Goal: Task Accomplishment & Management: Use online tool/utility

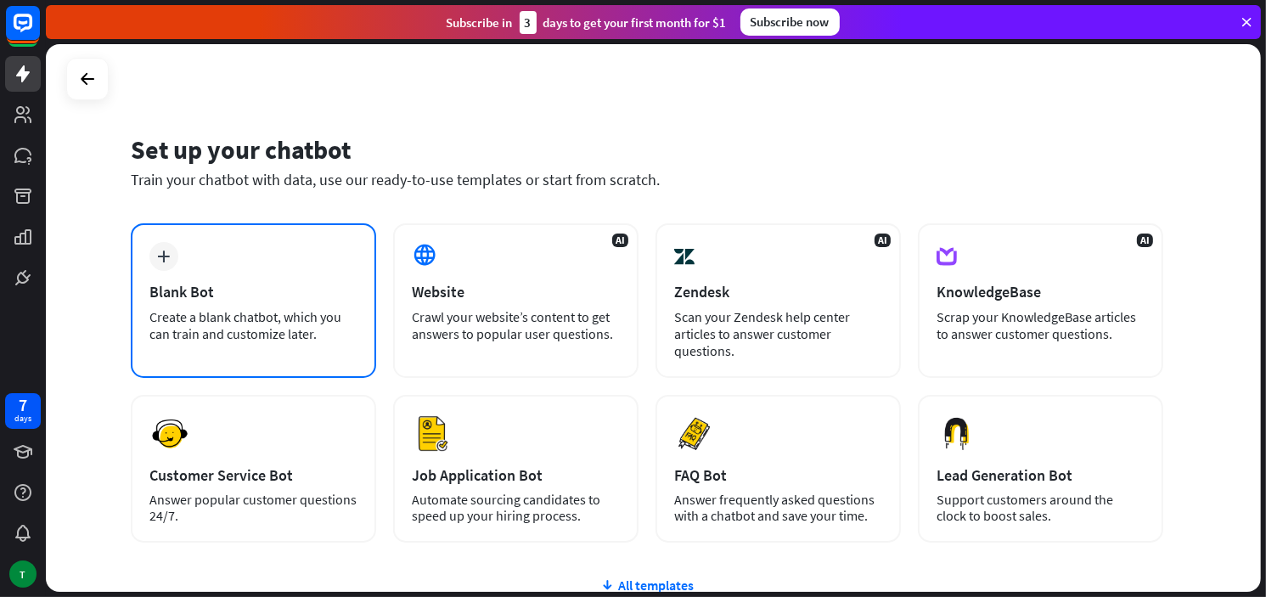
click at [266, 282] on div "Blank Bot" at bounding box center [253, 292] width 208 height 20
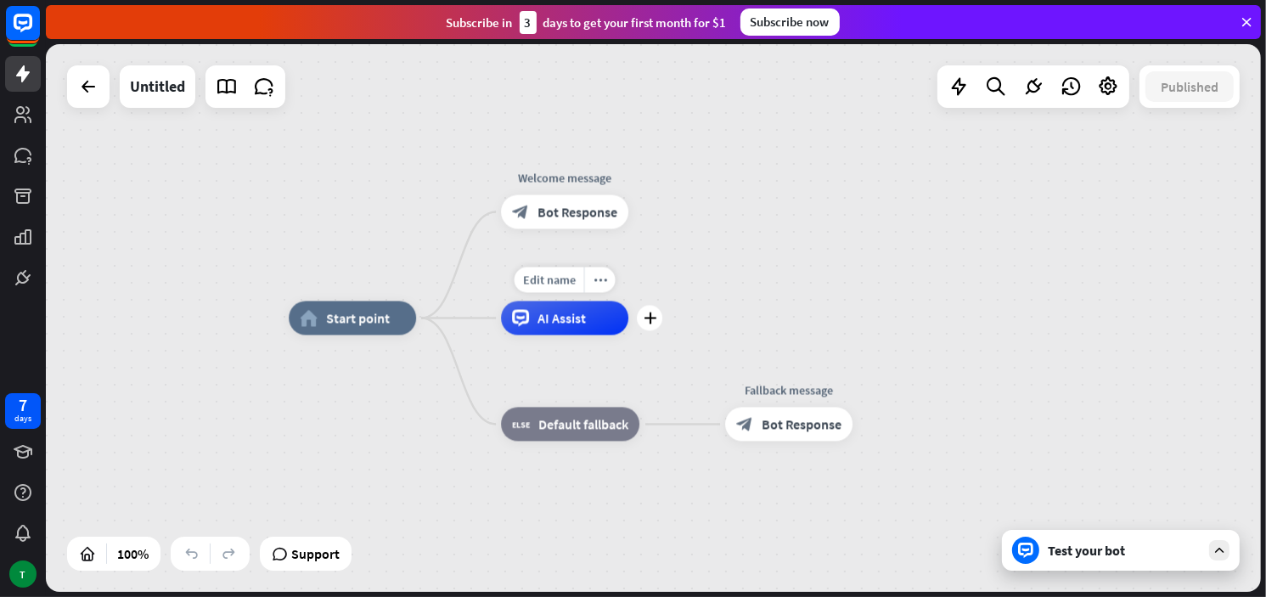
click at [551, 326] on div "AI Assist" at bounding box center [564, 318] width 127 height 34
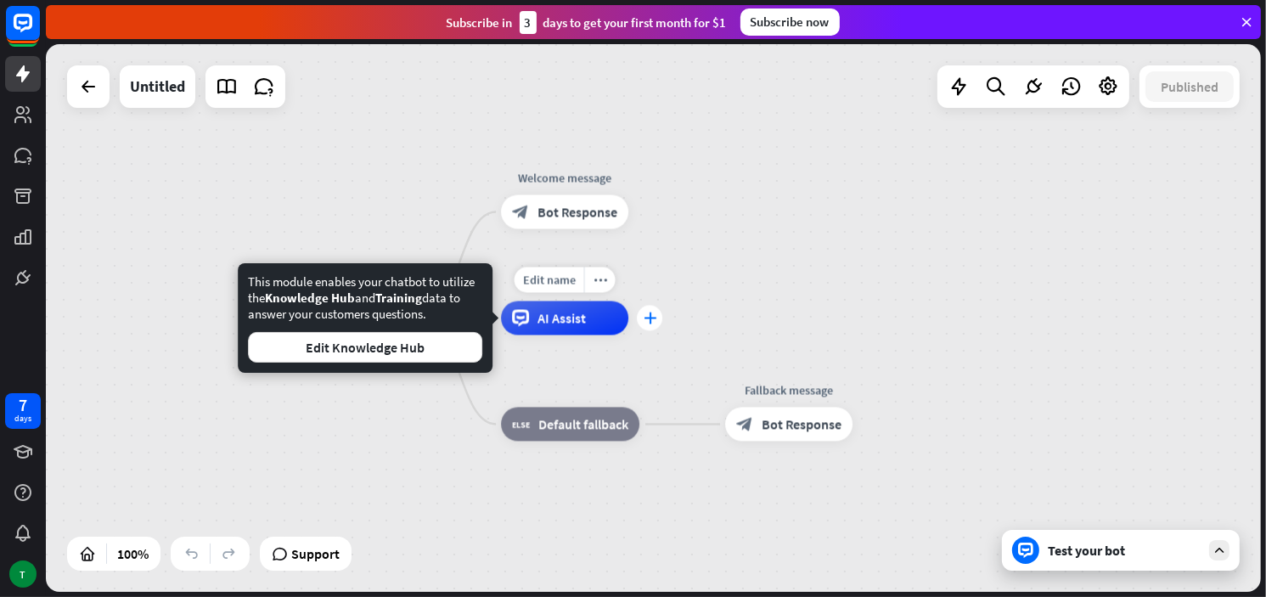
click at [643, 324] on div "plus" at bounding box center [649, 318] width 25 height 25
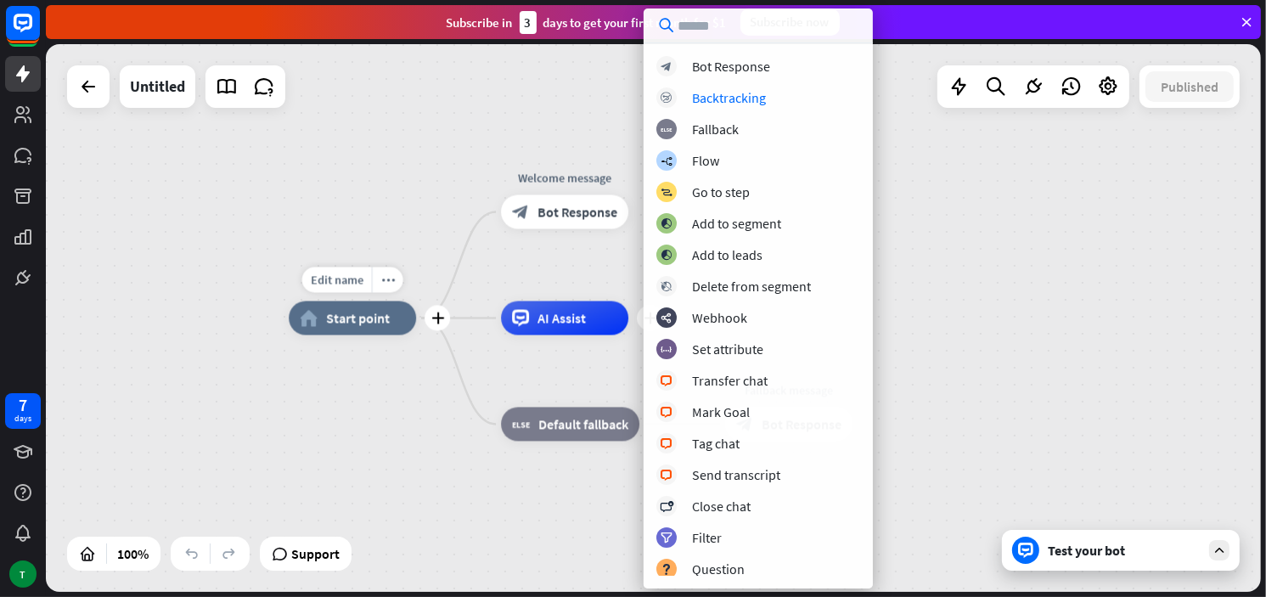
click at [365, 312] on span "Start point" at bounding box center [358, 318] width 64 height 17
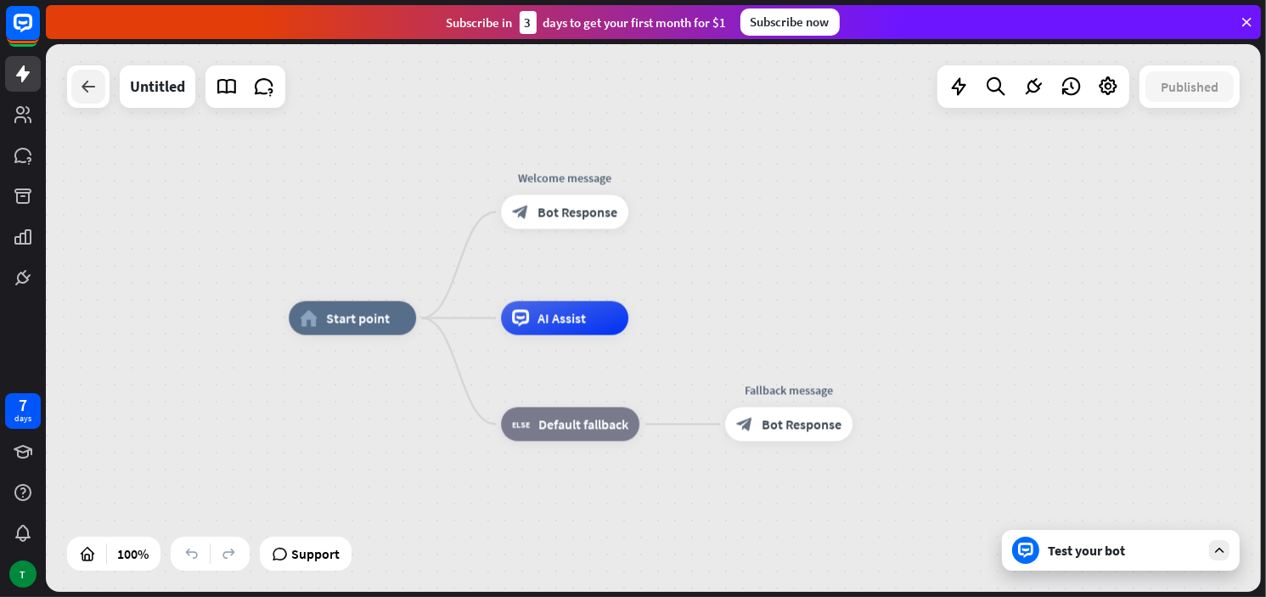
click at [71, 81] on div at bounding box center [88, 87] width 34 height 34
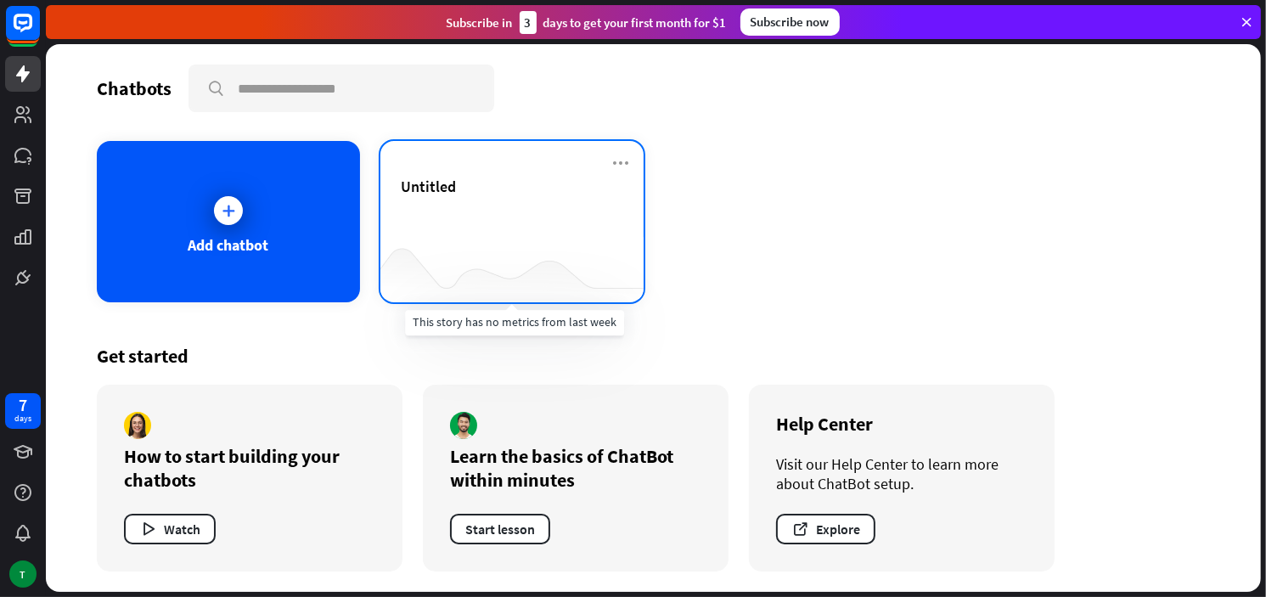
click at [435, 261] on div at bounding box center [511, 268] width 263 height 65
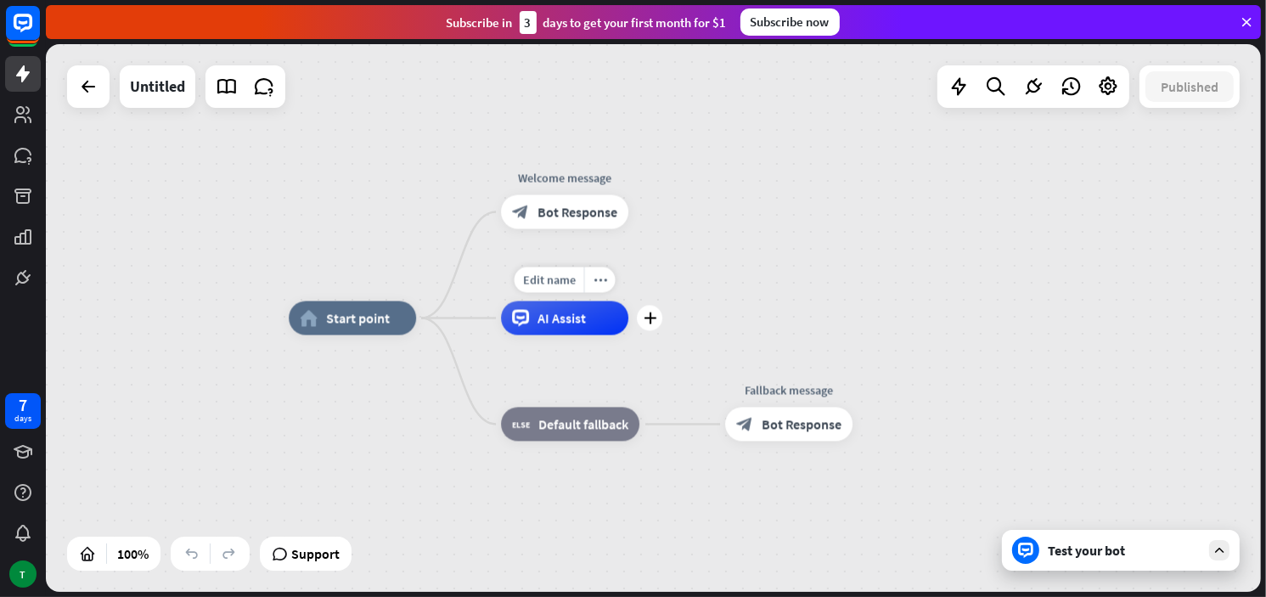
click at [569, 318] on span "AI Assist" at bounding box center [561, 318] width 48 height 17
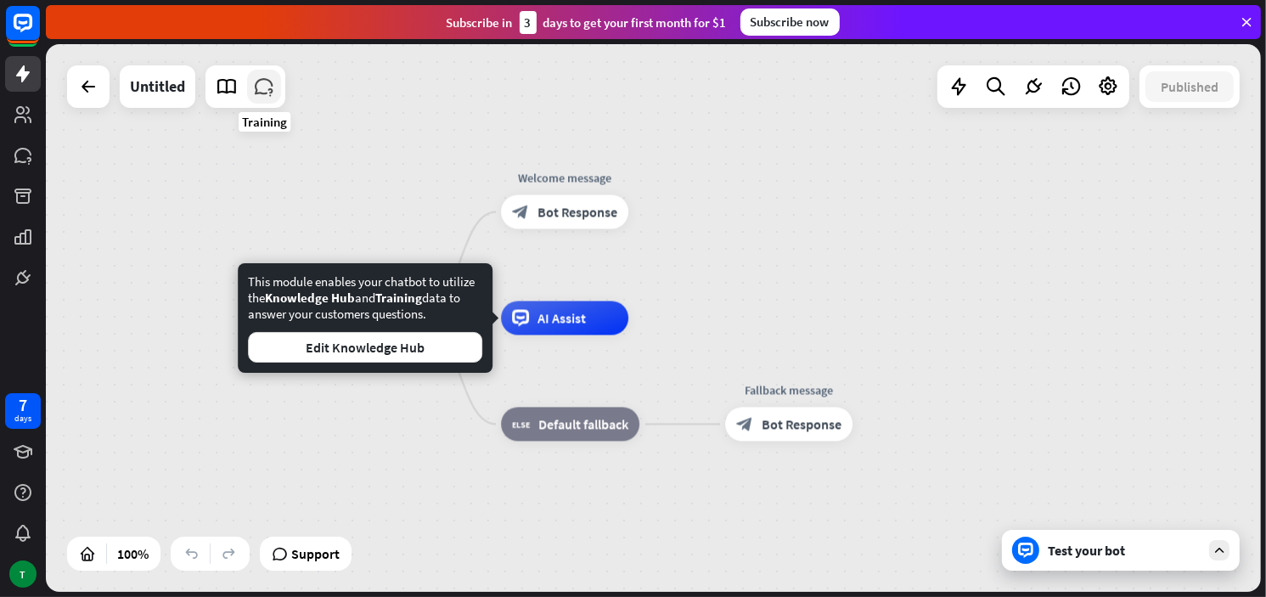
click at [267, 93] on icon at bounding box center [264, 87] width 22 height 22
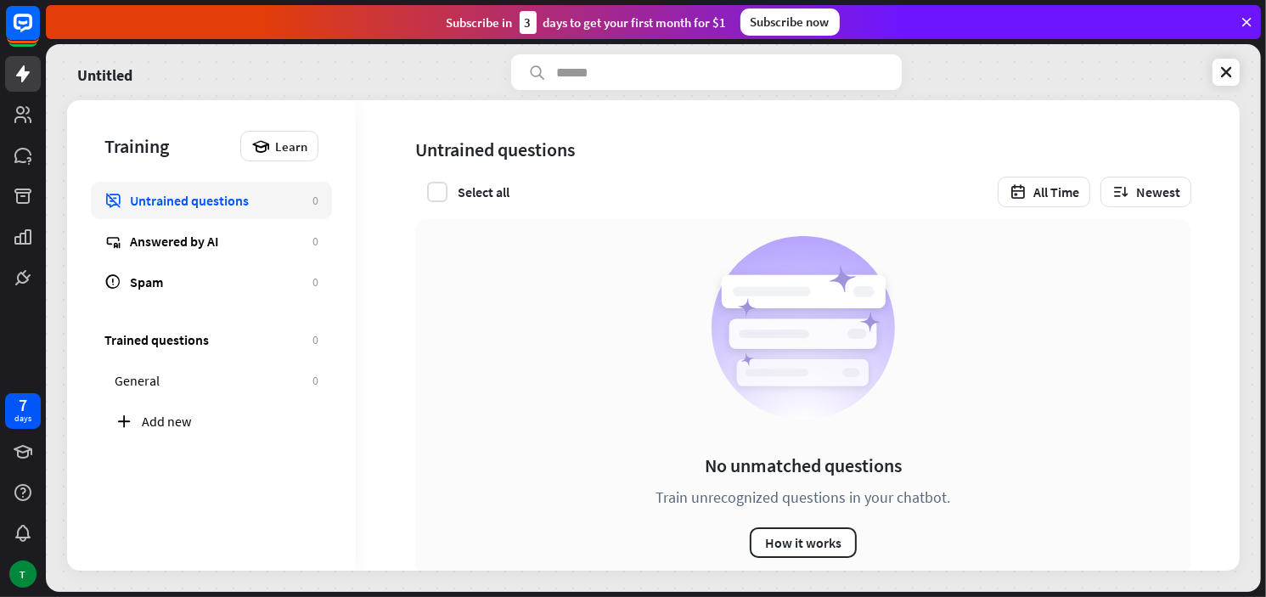
click at [1210, 82] on div "Untitled" at bounding box center [653, 72] width 1172 height 36
click at [171, 413] on div "Add new" at bounding box center [230, 421] width 177 height 17
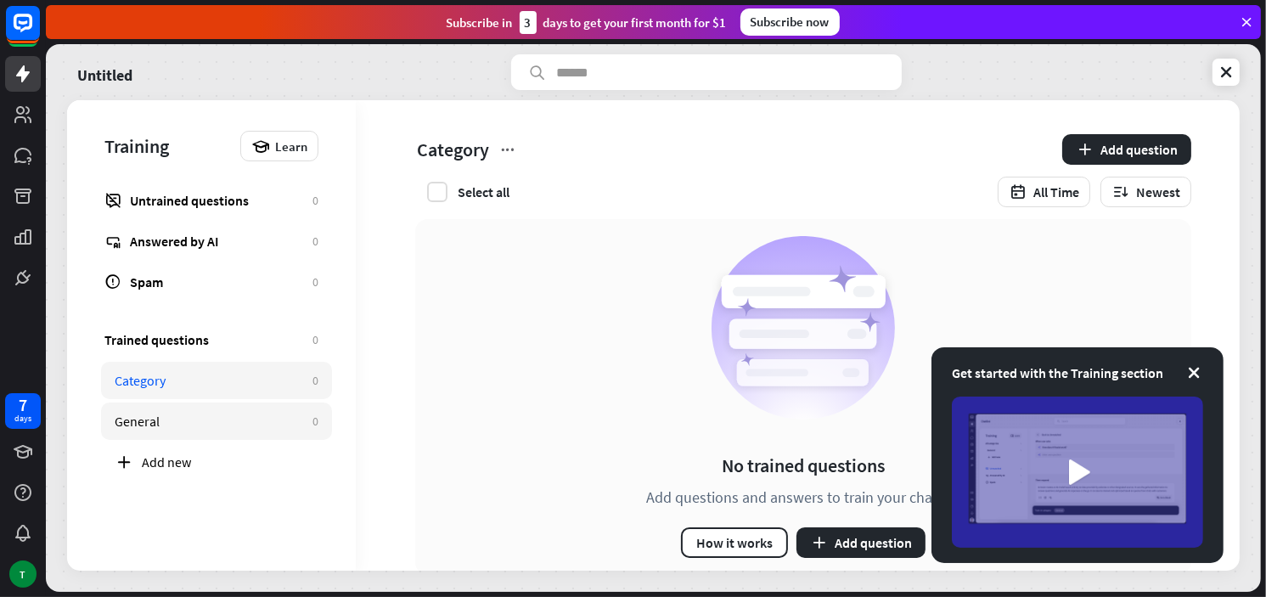
click at [233, 422] on div "General" at bounding box center [209, 421] width 189 height 17
click at [1197, 379] on icon at bounding box center [1193, 372] width 17 height 17
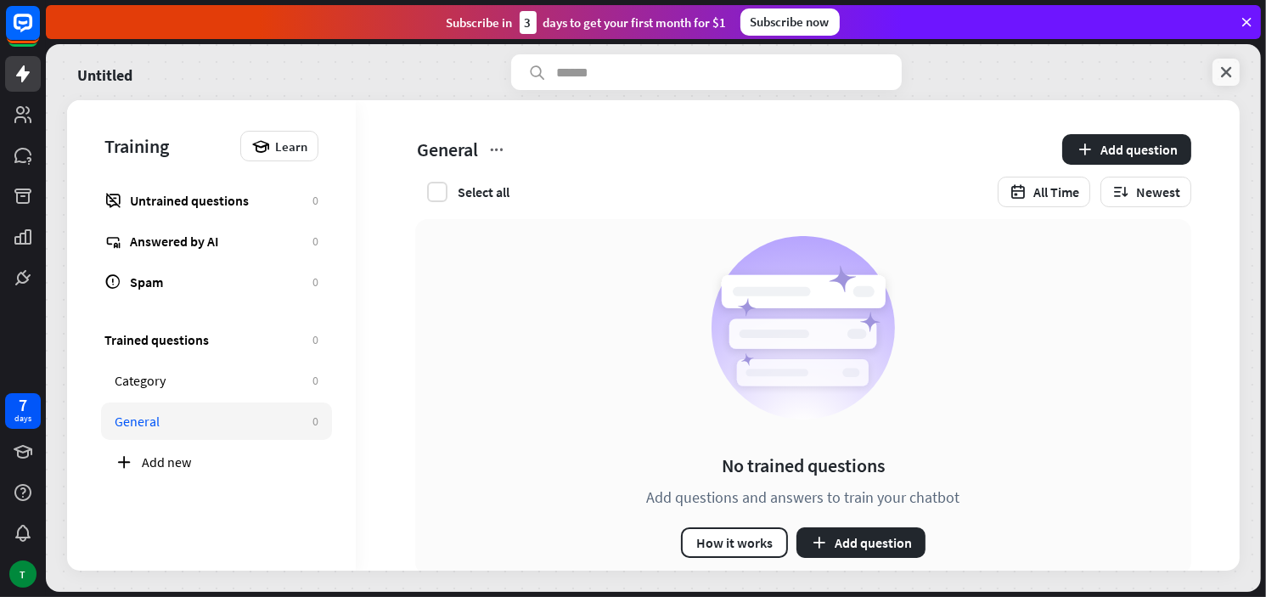
click at [1222, 76] on icon at bounding box center [1225, 72] width 17 height 17
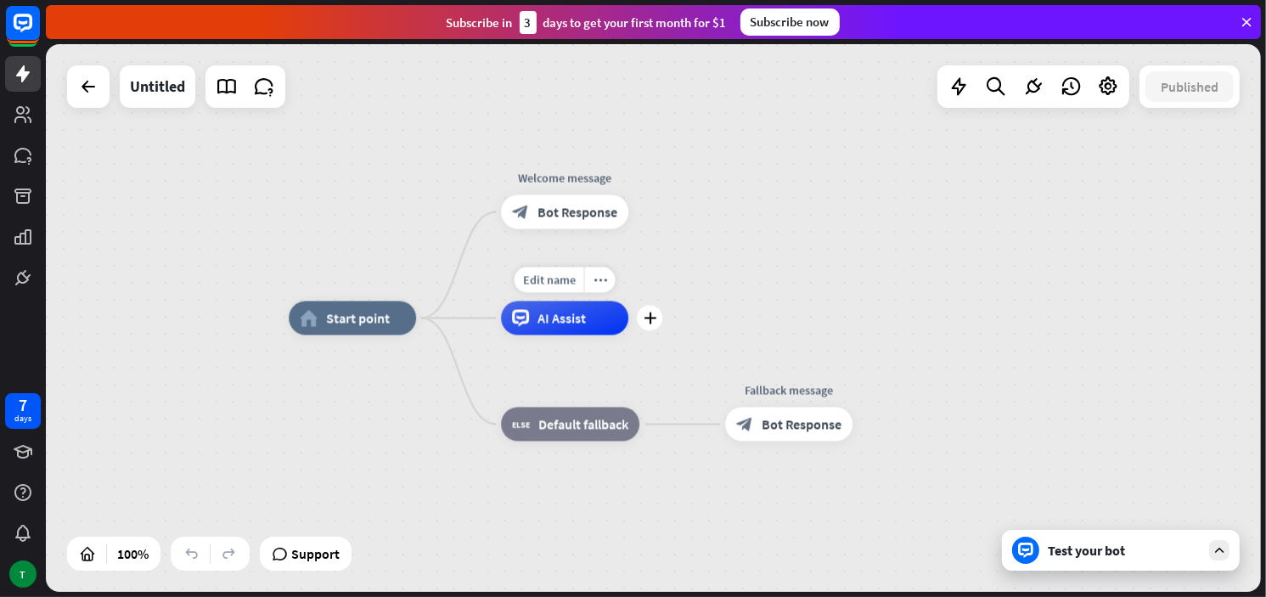
click at [561, 314] on span "AI Assist" at bounding box center [561, 318] width 48 height 17
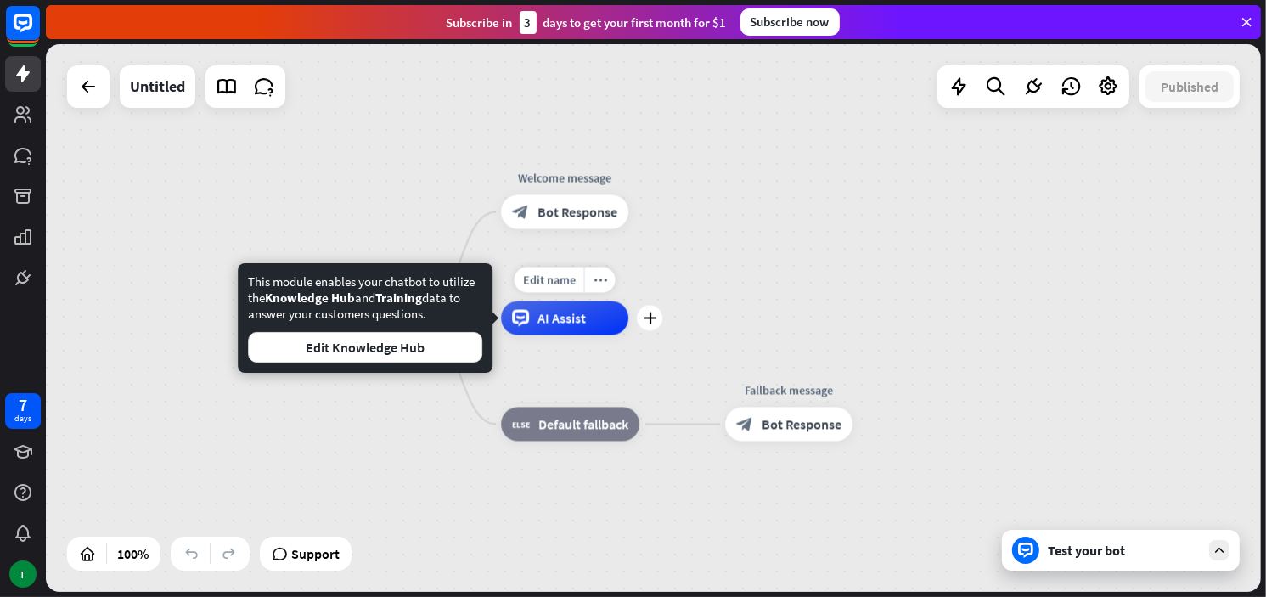
click at [561, 324] on span "AI Assist" at bounding box center [561, 318] width 48 height 17
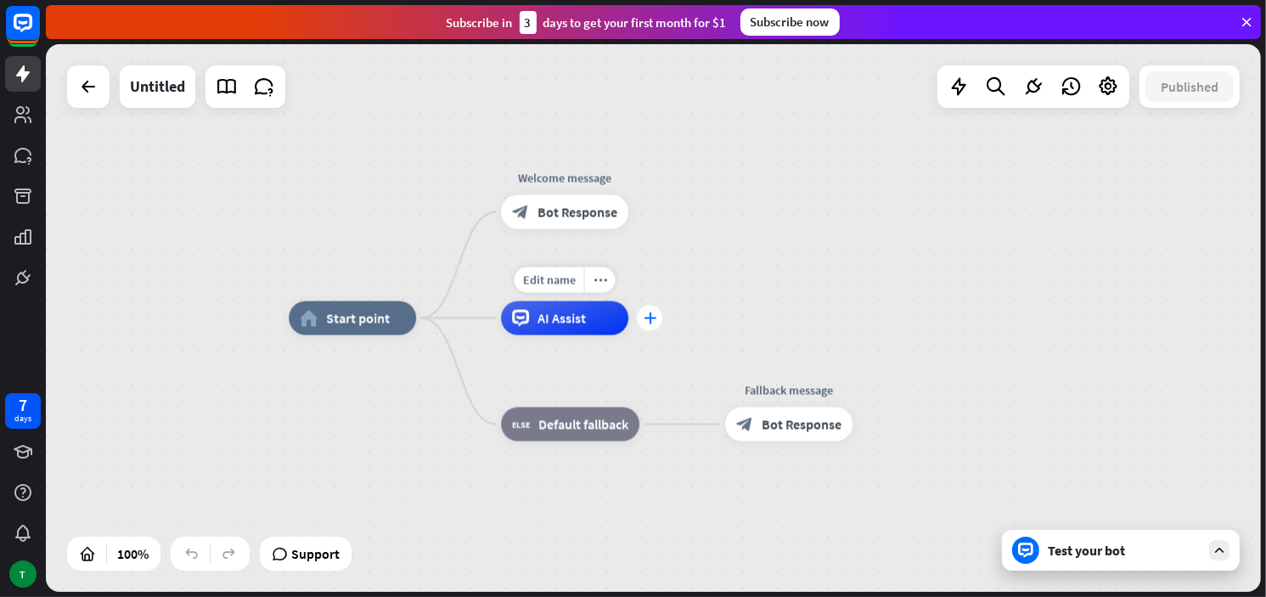
click at [655, 319] on icon "plus" at bounding box center [649, 318] width 13 height 12
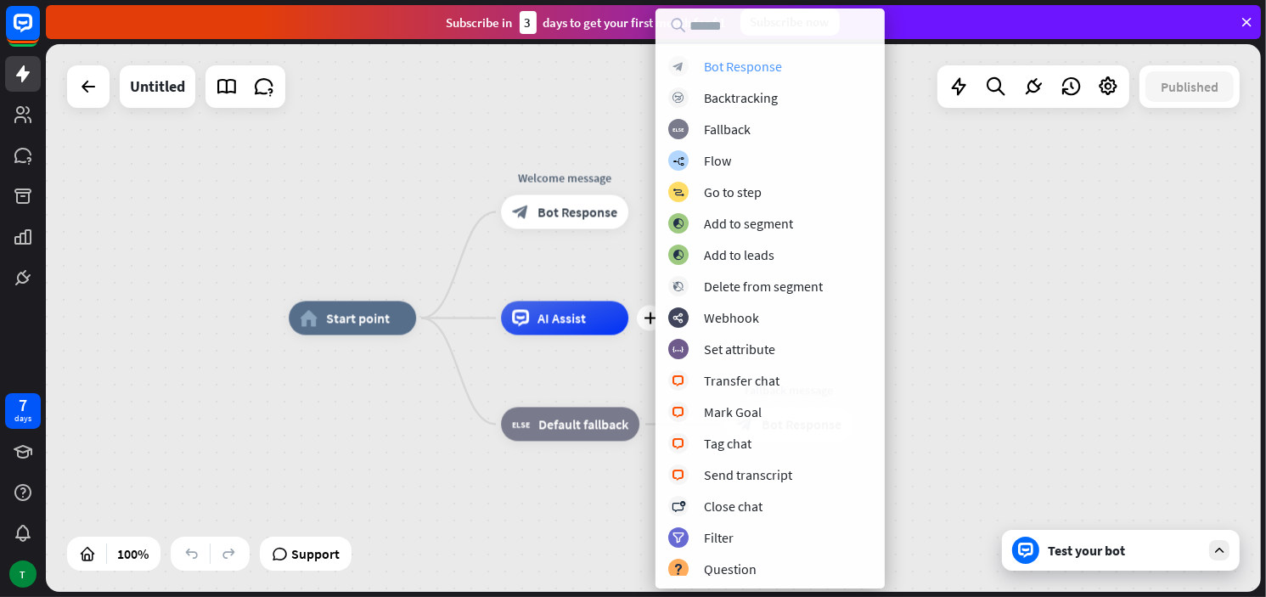
click at [753, 64] on div "Bot Response" at bounding box center [743, 66] width 78 height 17
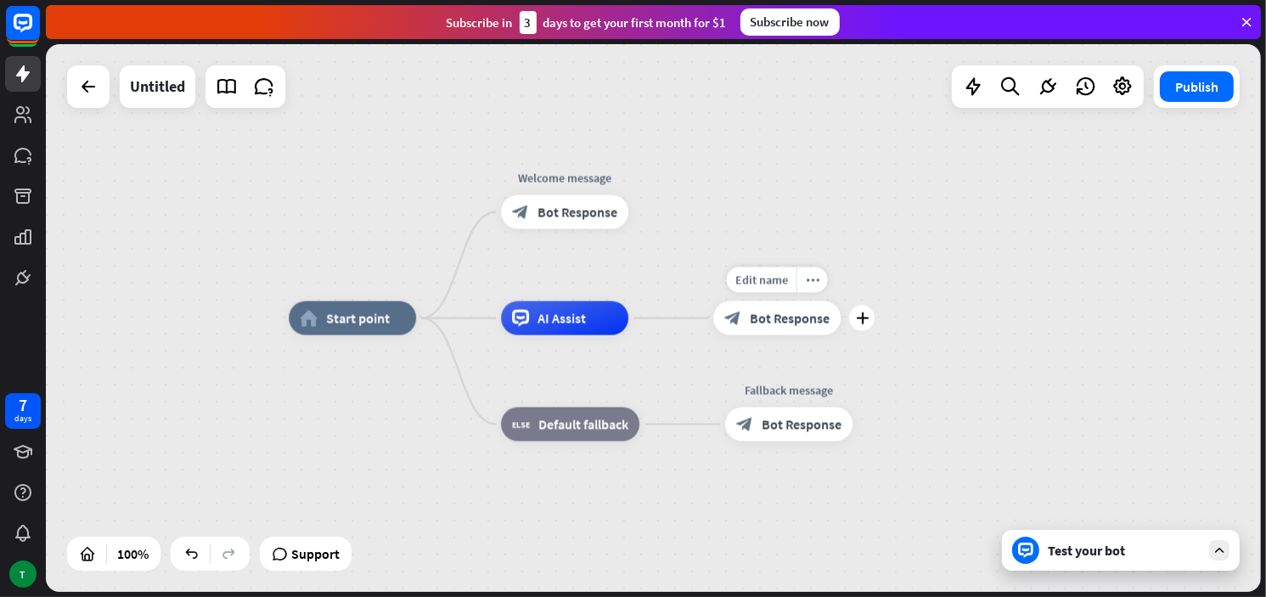
click at [806, 333] on div "block_bot_response Bot Response" at bounding box center [776, 318] width 127 height 34
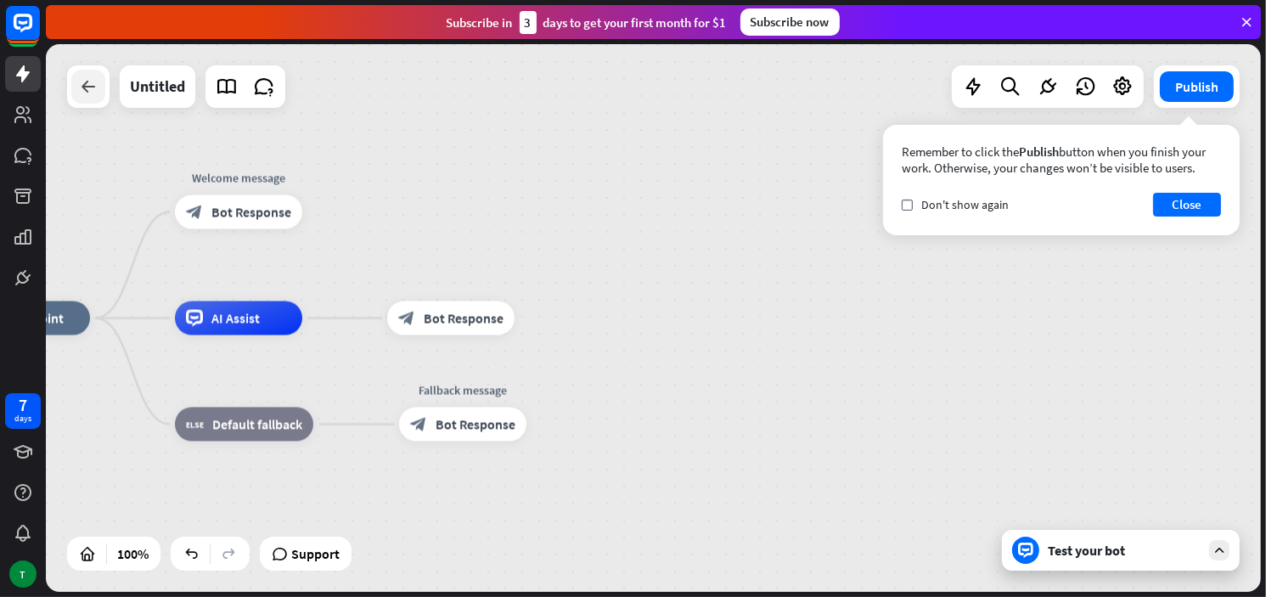
click at [89, 88] on icon at bounding box center [88, 86] width 20 height 20
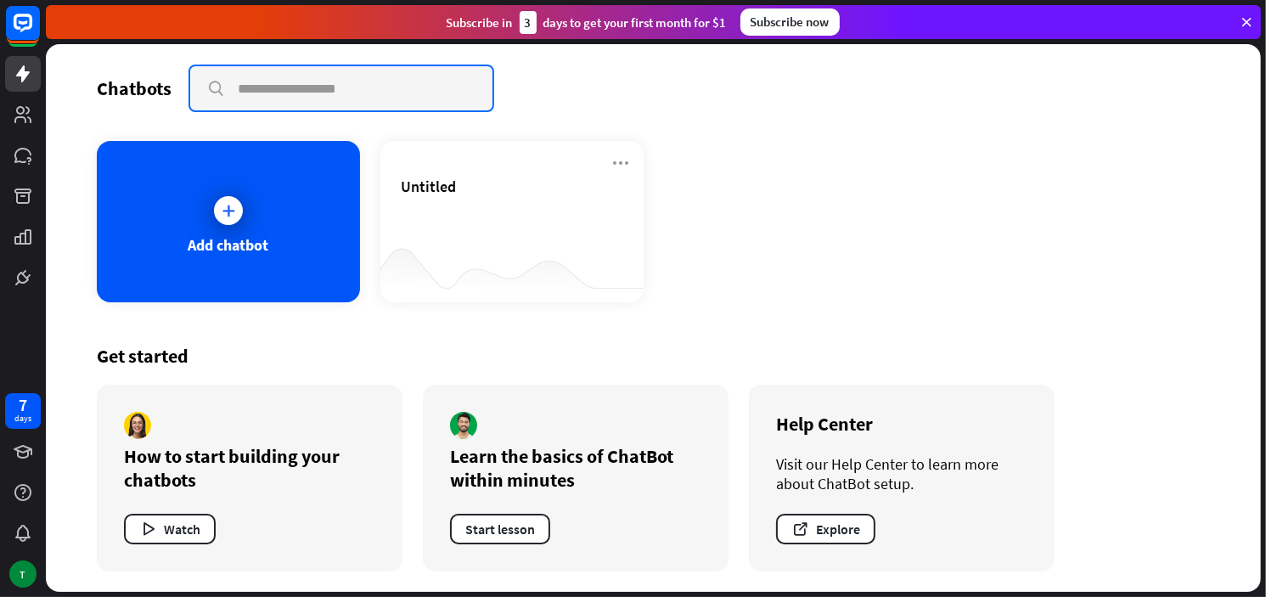
click at [273, 82] on input "text" at bounding box center [341, 88] width 302 height 44
click at [272, 97] on input "text" at bounding box center [341, 88] width 302 height 44
paste input "**********"
type input "**********"
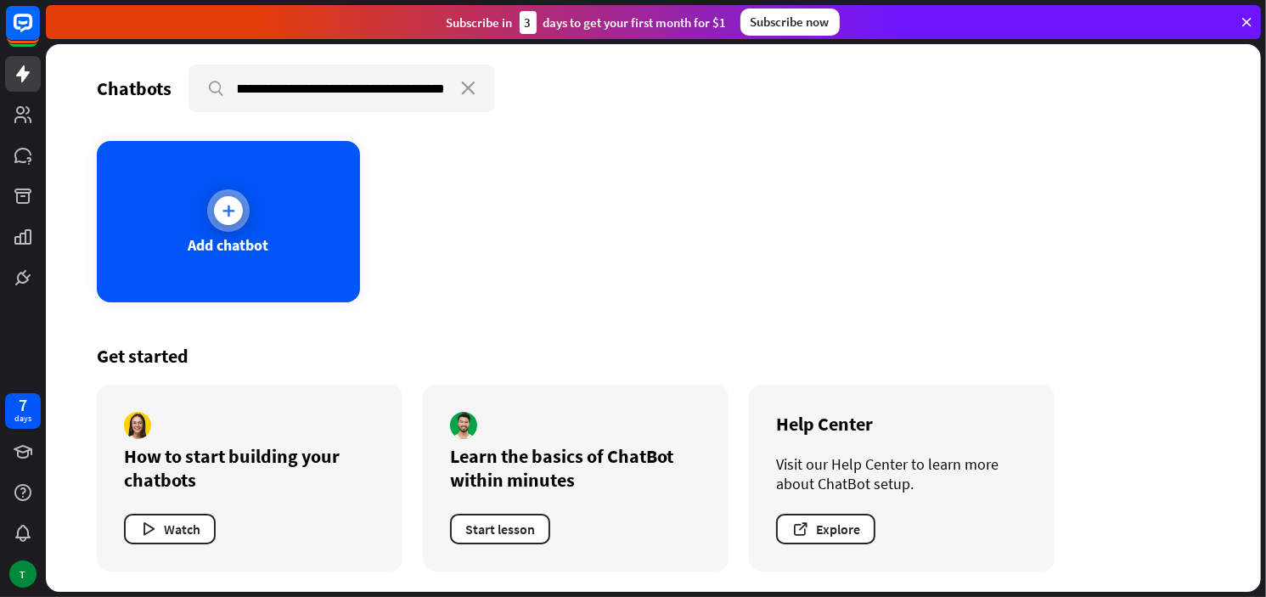
scroll to position [0, 0]
click at [244, 230] on div "Add chatbot" at bounding box center [228, 221] width 263 height 161
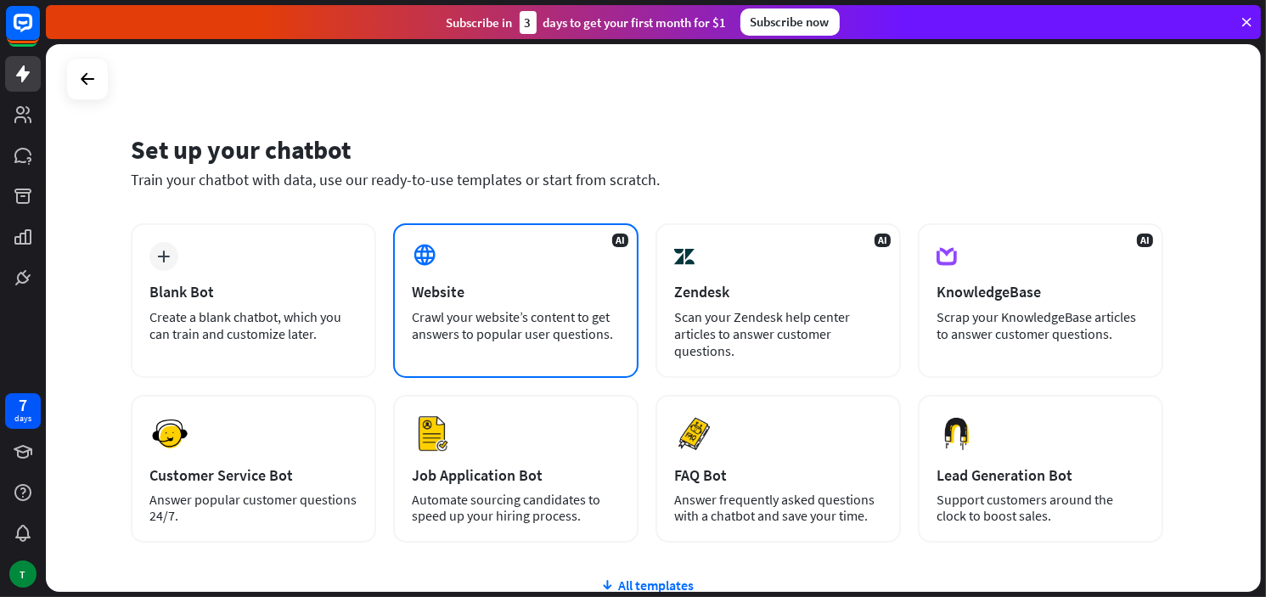
click at [451, 327] on div "Crawl your website’s content to get answers to popular user questions." at bounding box center [516, 325] width 208 height 34
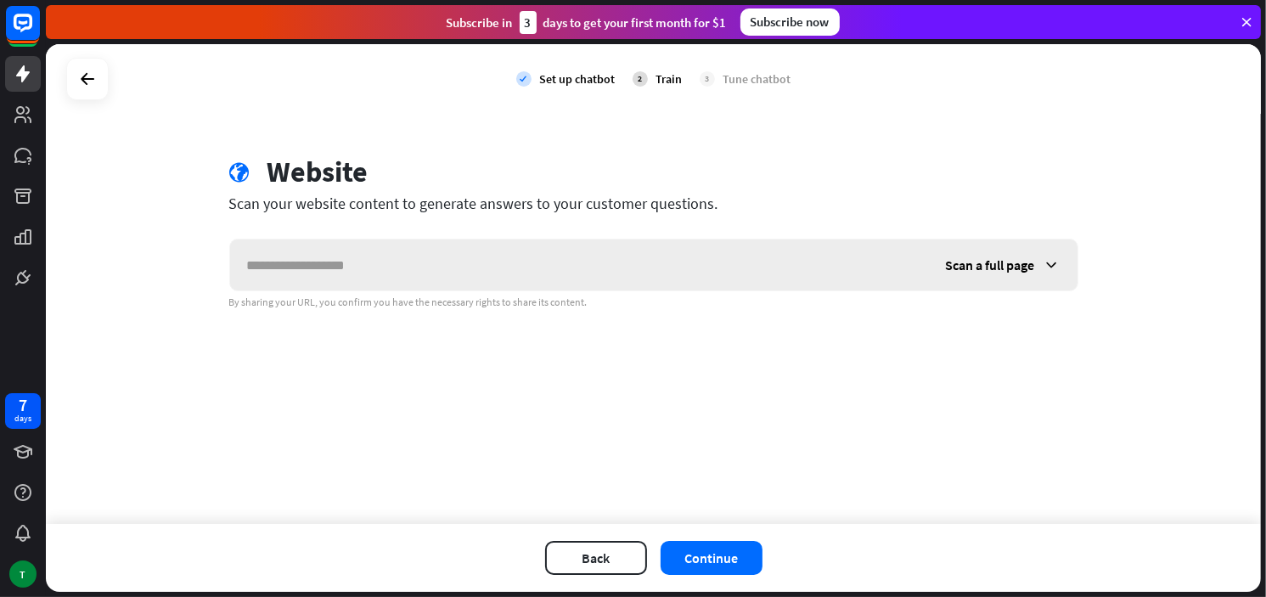
click at [442, 278] on input "text" at bounding box center [579, 264] width 699 height 51
click at [612, 558] on button "Back" at bounding box center [596, 558] width 102 height 34
